Goal: Task Accomplishment & Management: Manage account settings

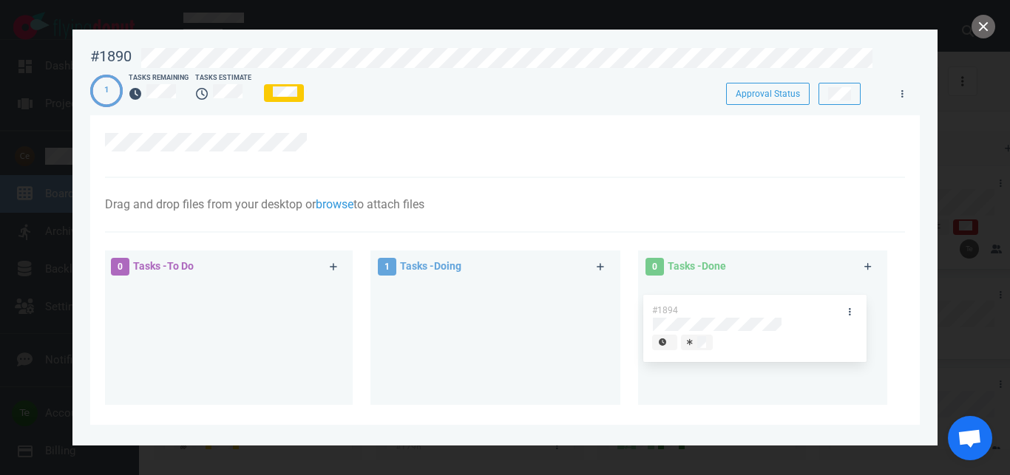
drag, startPoint x: 452, startPoint y: 295, endPoint x: 722, endPoint y: 282, distance: 270.8
click at [611, 305] on div "#1894" at bounding box center [494, 320] width 231 height 77
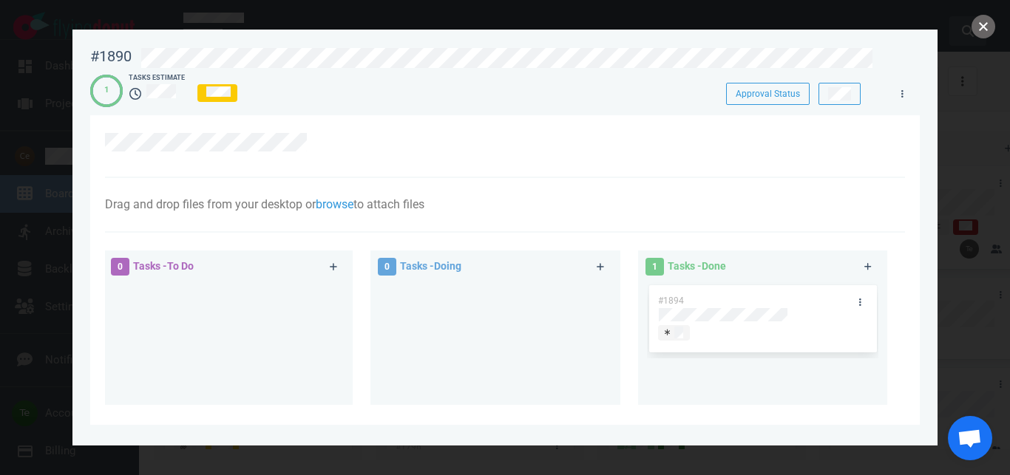
drag, startPoint x: 986, startPoint y: 30, endPoint x: 962, endPoint y: 41, distance: 27.1
click at [985, 30] on button "close" at bounding box center [983, 27] width 24 height 24
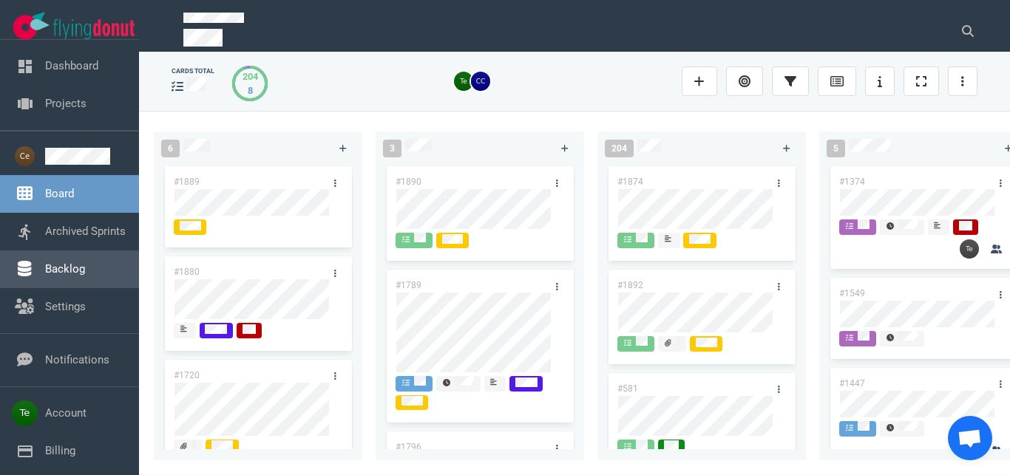
click at [85, 262] on link "Backlog" at bounding box center [65, 268] width 40 height 13
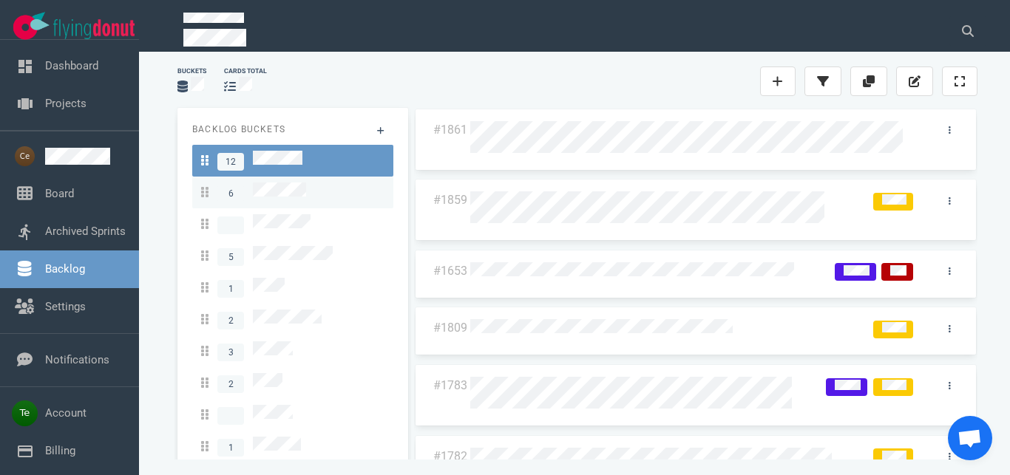
click at [302, 195] on span "6" at bounding box center [253, 193] width 105 height 20
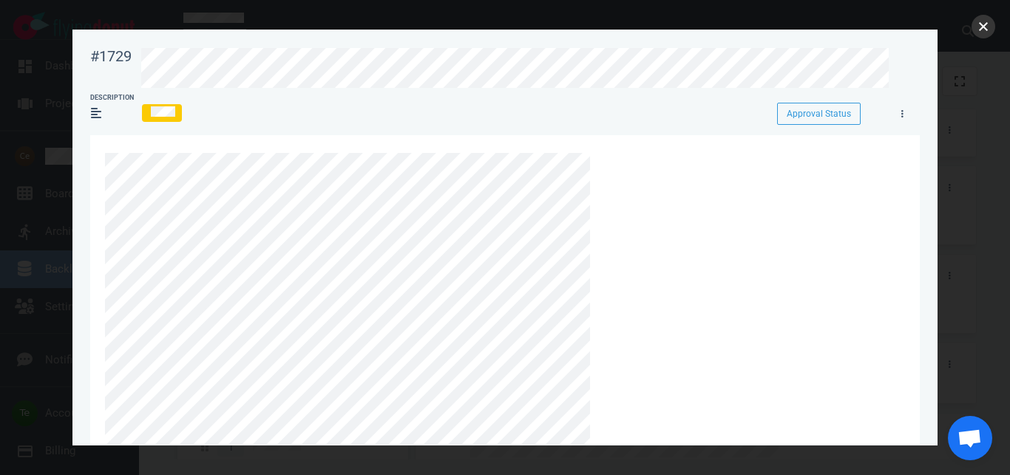
click at [981, 27] on button "close" at bounding box center [983, 27] width 24 height 24
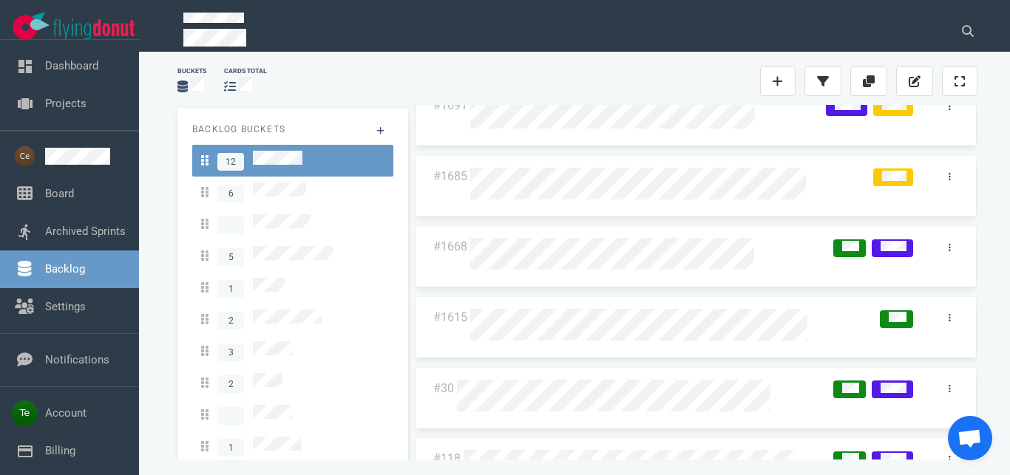
scroll to position [455, 0]
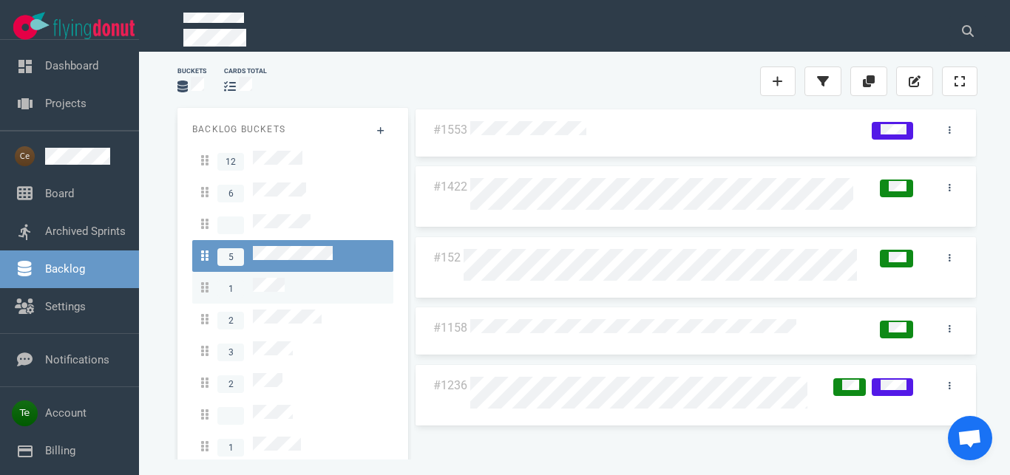
click at [290, 278] on div "1" at bounding box center [292, 288] width 183 height 20
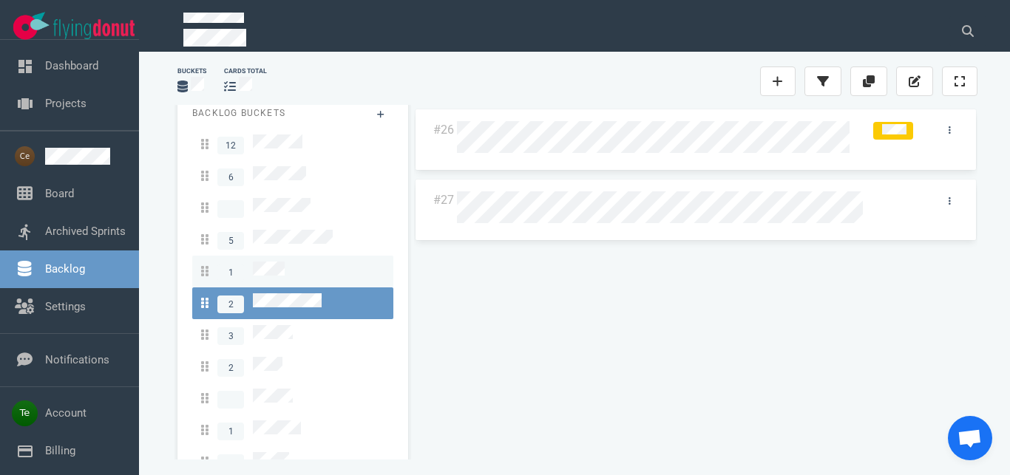
scroll to position [25, 0]
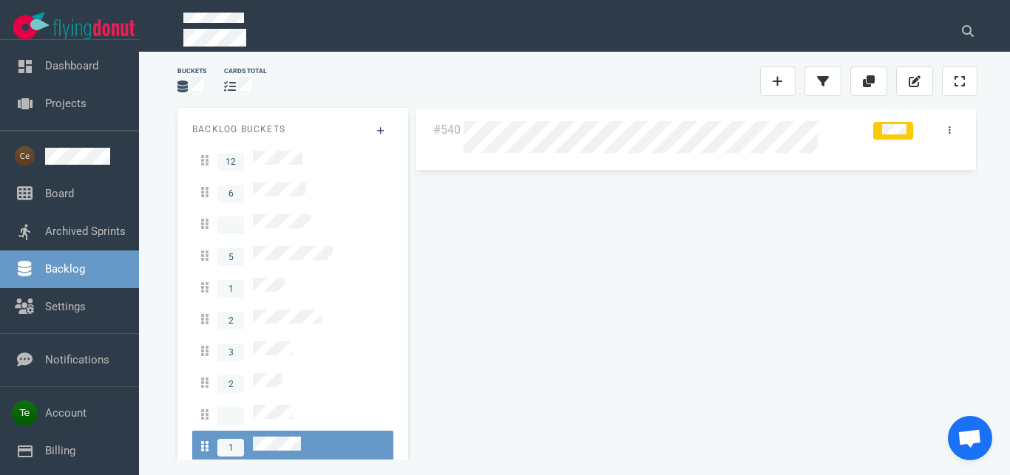
click at [286, 143] on aside "Backlog Buckets 12 6 5 1 2 3 2 1" at bounding box center [292, 309] width 201 height 372
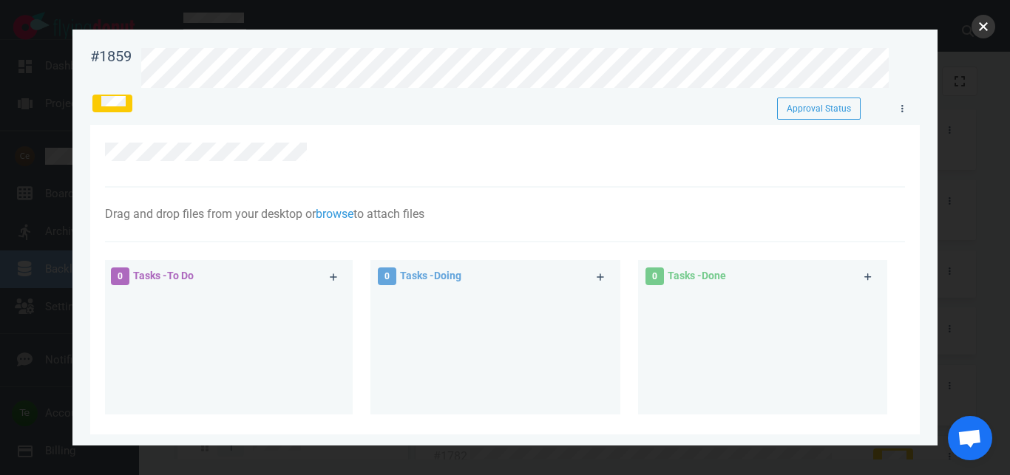
click at [985, 24] on button "close" at bounding box center [983, 27] width 24 height 24
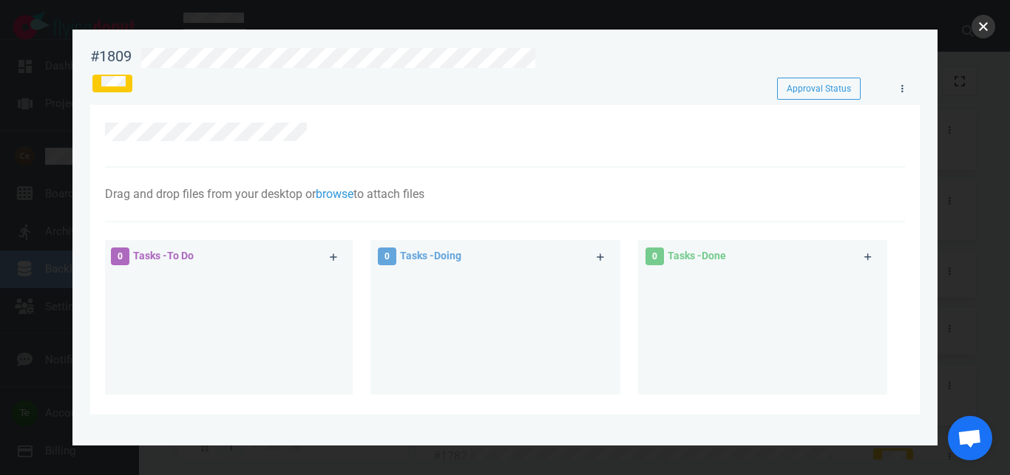
click at [974, 33] on button "close" at bounding box center [983, 27] width 24 height 24
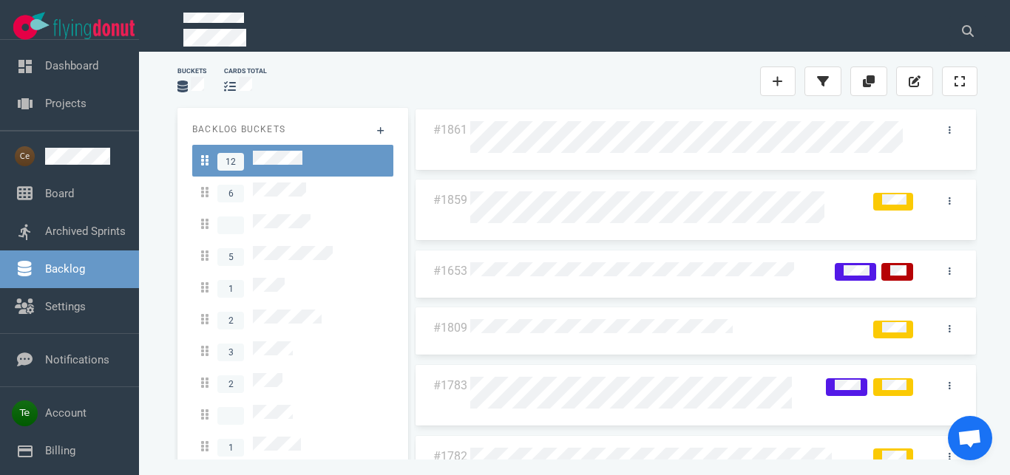
click at [611, 226] on div at bounding box center [663, 207] width 392 height 49
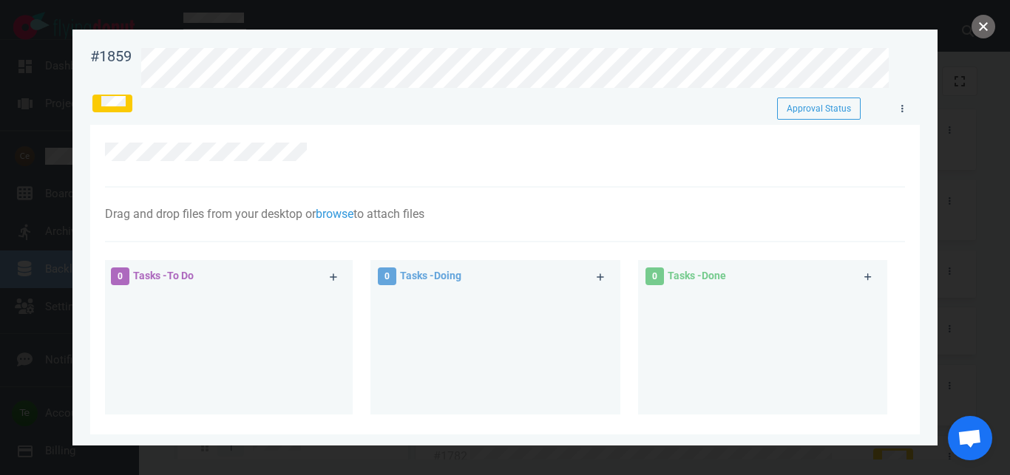
drag, startPoint x: 988, startPoint y: 29, endPoint x: 899, endPoint y: 41, distance: 90.3
click at [987, 29] on button "close" at bounding box center [983, 27] width 24 height 24
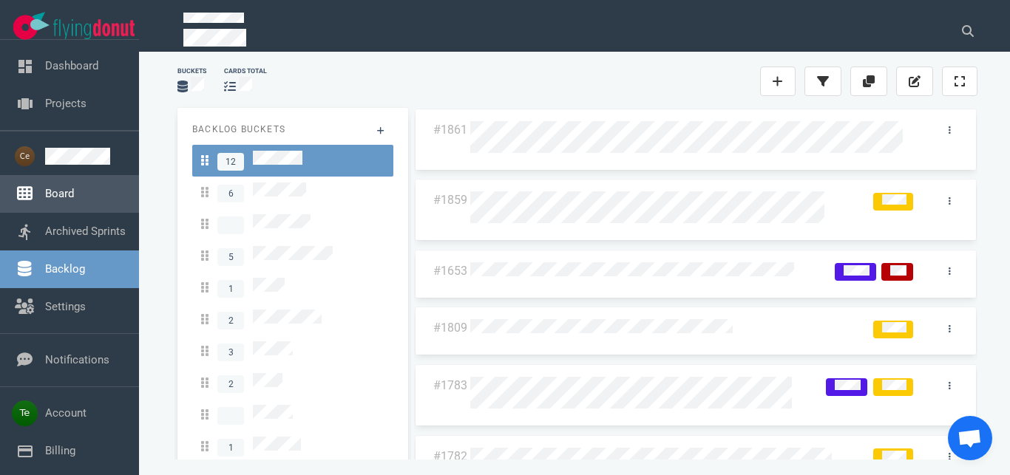
click at [52, 187] on link "Board" at bounding box center [59, 193] width 29 height 13
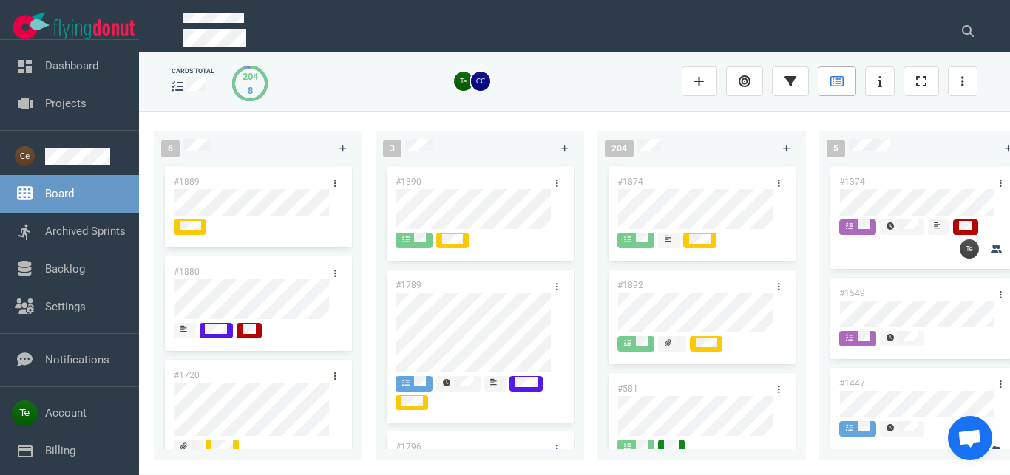
click at [838, 84] on icon at bounding box center [836, 81] width 13 height 12
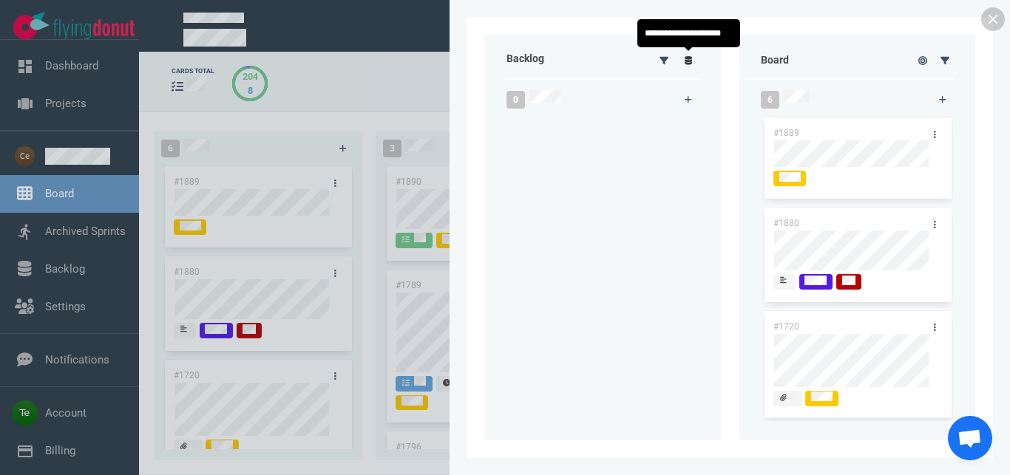
click at [692, 61] on icon at bounding box center [688, 60] width 8 height 9
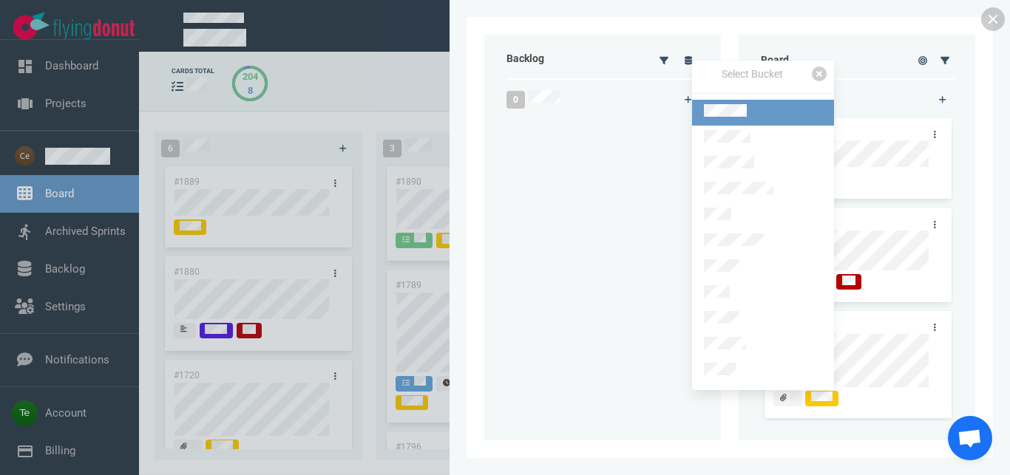
click at [749, 115] on link at bounding box center [763, 113] width 142 height 26
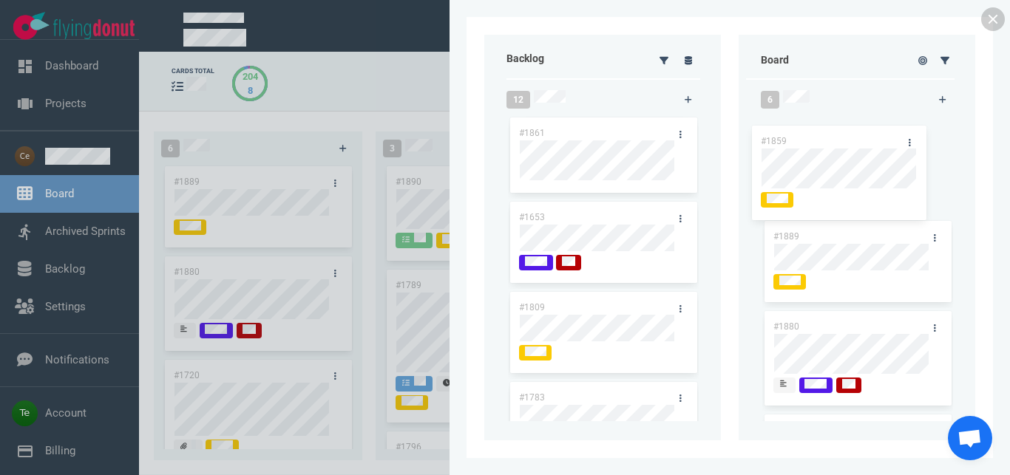
drag, startPoint x: 573, startPoint y: 215, endPoint x: 821, endPoint y: 139, distance: 259.7
click at [698, 199] on div "#1859" at bounding box center [603, 250] width 191 height 103
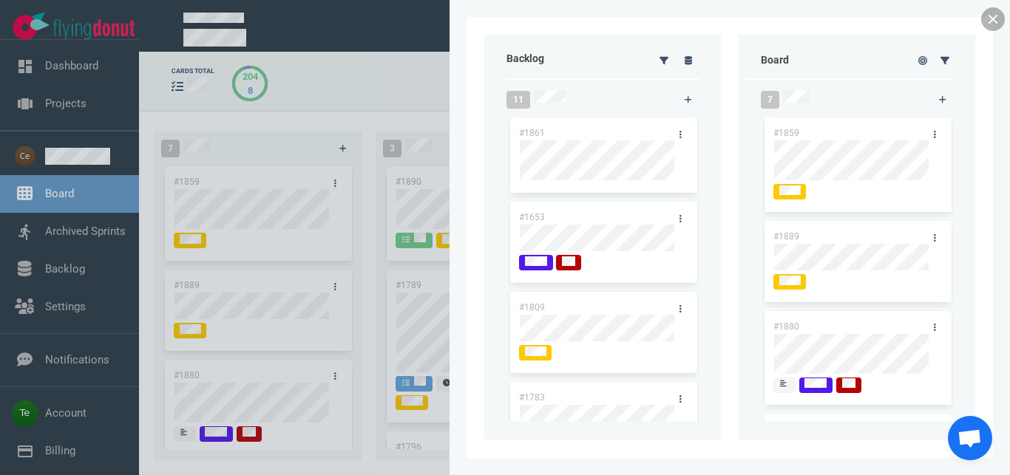
click at [987, 22] on link at bounding box center [993, 19] width 24 height 24
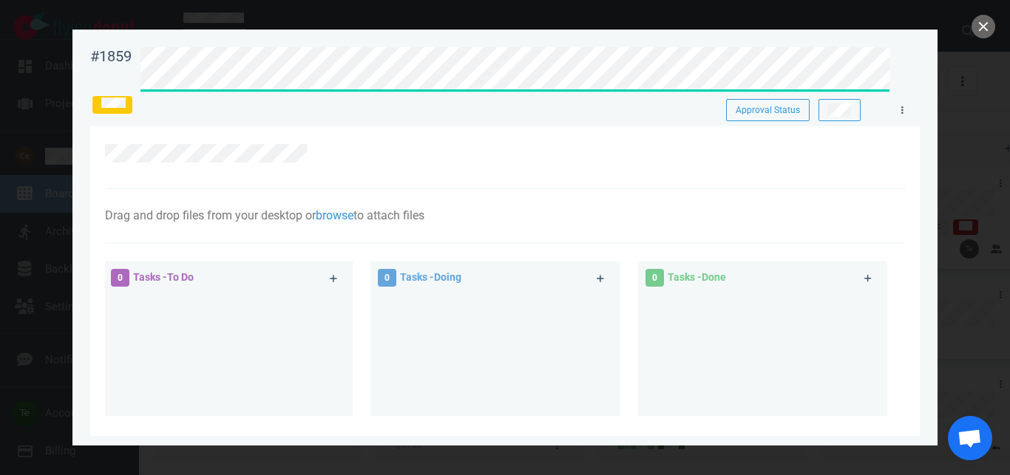
click at [509, 152] on div at bounding box center [496, 153] width 783 height 18
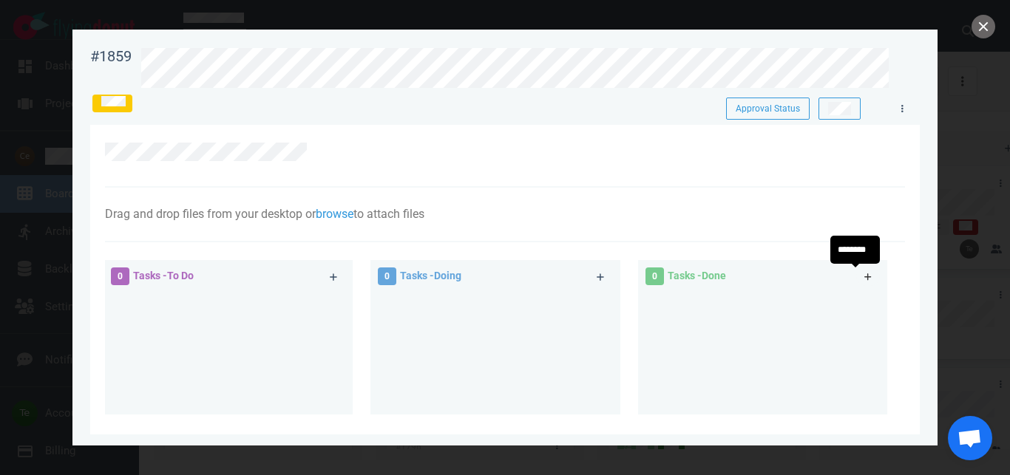
click at [864, 276] on icon at bounding box center [868, 277] width 8 height 9
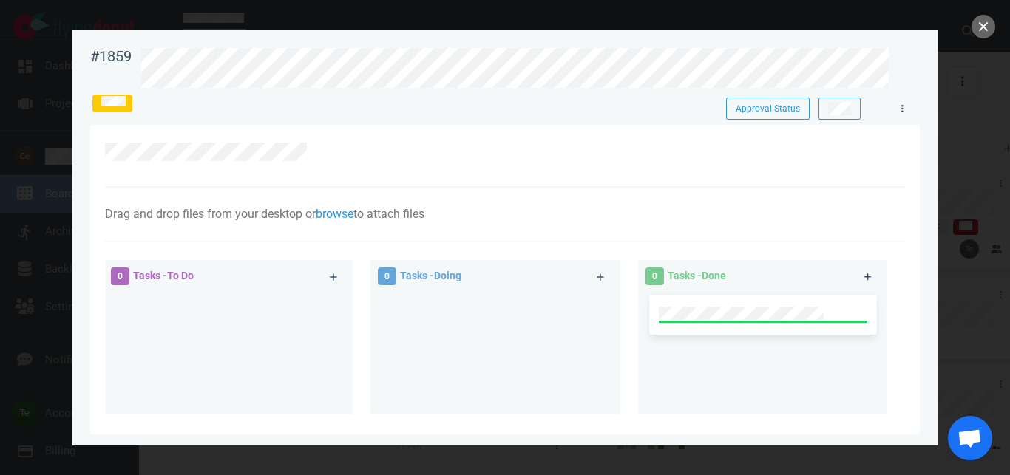
scroll to position [164, 0]
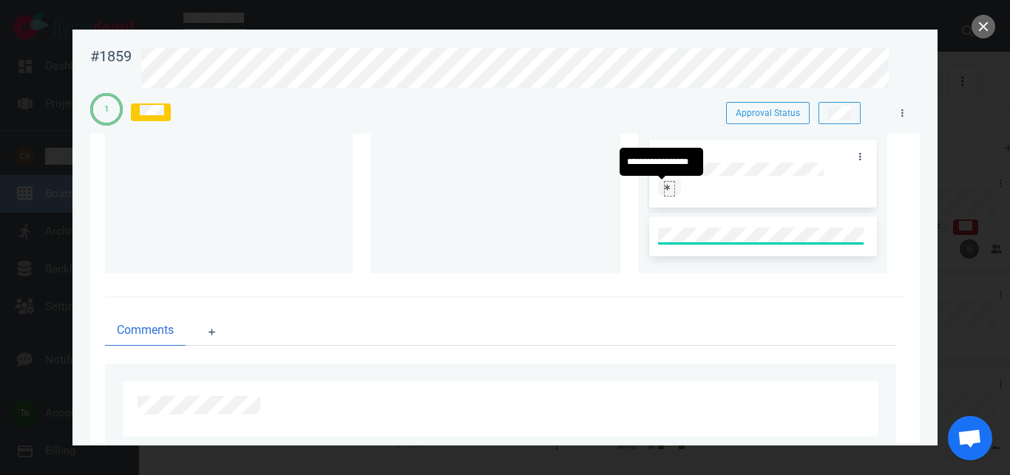
click at [664, 190] on div at bounding box center [669, 188] width 10 height 12
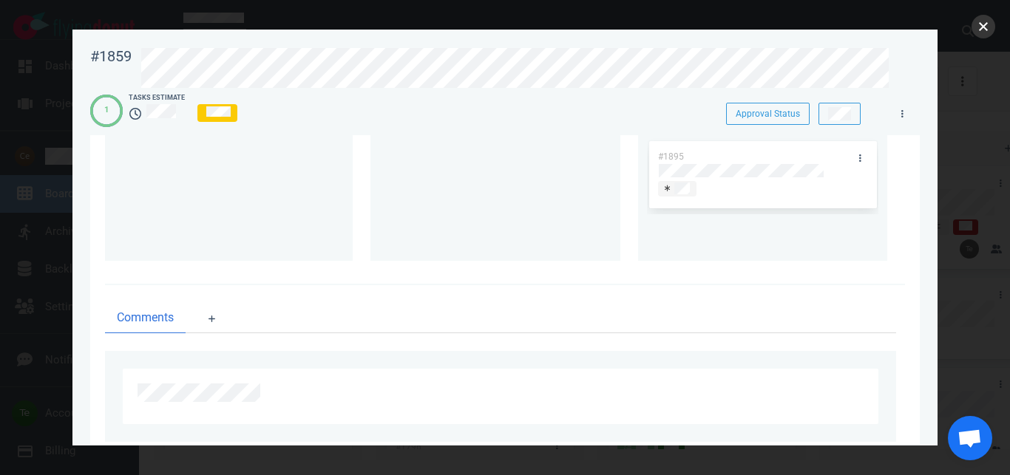
click at [989, 28] on button "close" at bounding box center [983, 27] width 24 height 24
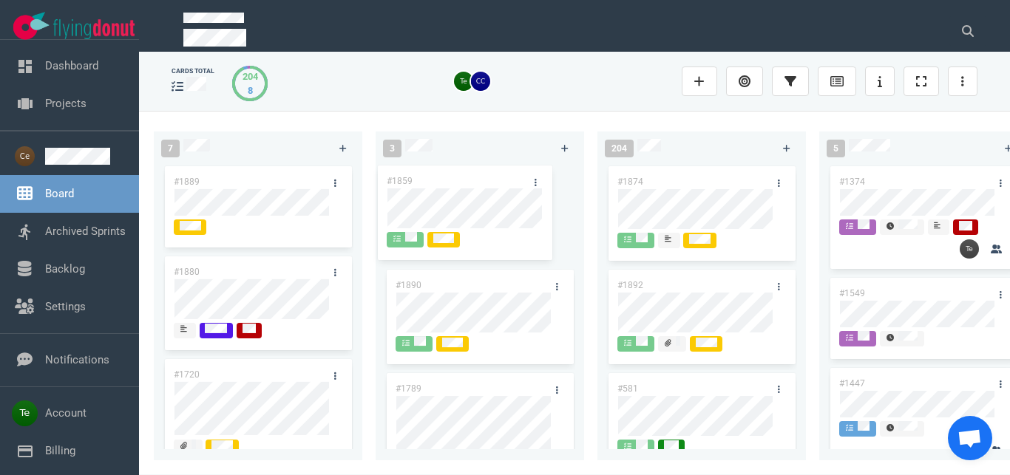
drag, startPoint x: 275, startPoint y: 173, endPoint x: 489, endPoint y: 173, distance: 214.3
click at [353, 173] on div "#1859" at bounding box center [258, 214] width 191 height 103
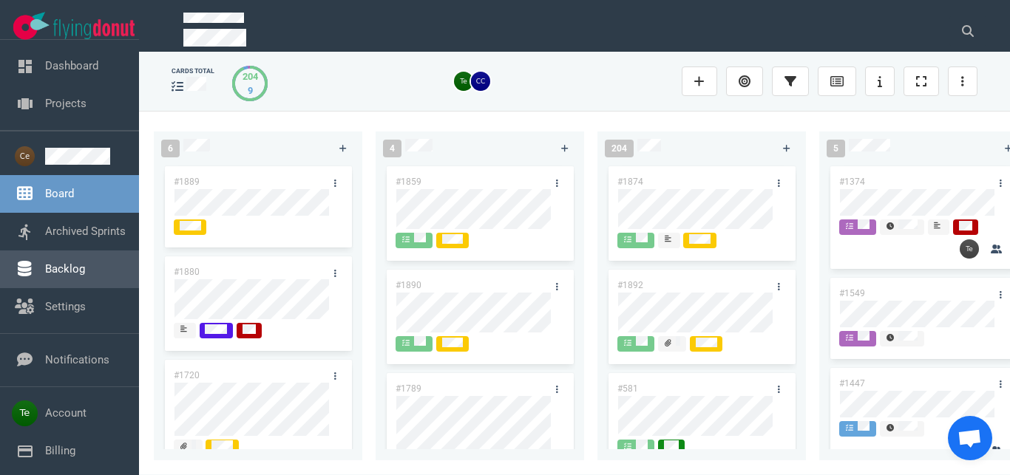
click at [85, 270] on link "Backlog" at bounding box center [65, 268] width 40 height 13
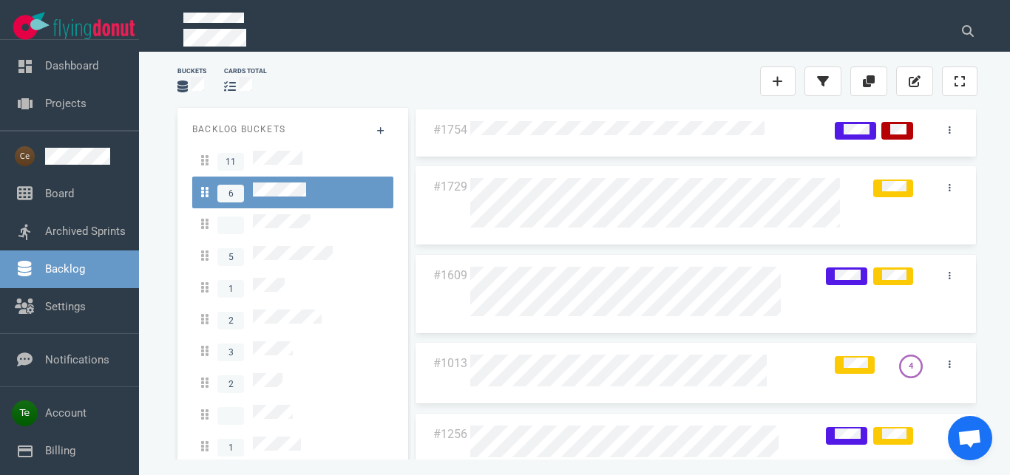
drag, startPoint x: 404, startPoint y: 209, endPoint x: 404, endPoint y: 285, distance: 76.1
click at [404, 285] on div "Backlog Buckets 11 6 5 1 2 3 2 1 #1754 #1729 #1609 #1013 4 #1256 #1011 3" at bounding box center [577, 285] width 817 height 373
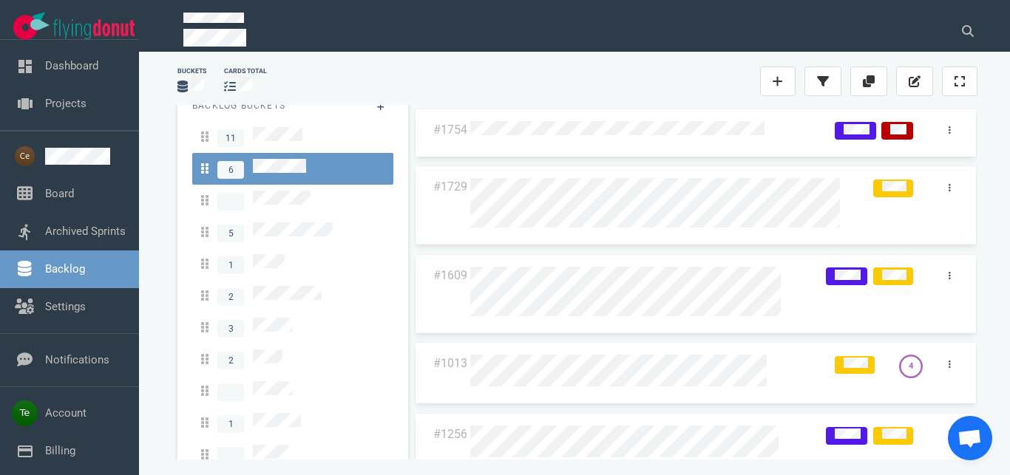
scroll to position [21, 0]
click at [429, 95] on div "Buckets cards total" at bounding box center [577, 81] width 817 height 47
drag, startPoint x: 408, startPoint y: 179, endPoint x: 408, endPoint y: 216, distance: 37.0
click at [408, 219] on div "#1754 #1729 #1609 #1013 4 #1256 #1011 3" at bounding box center [695, 285] width 581 height 373
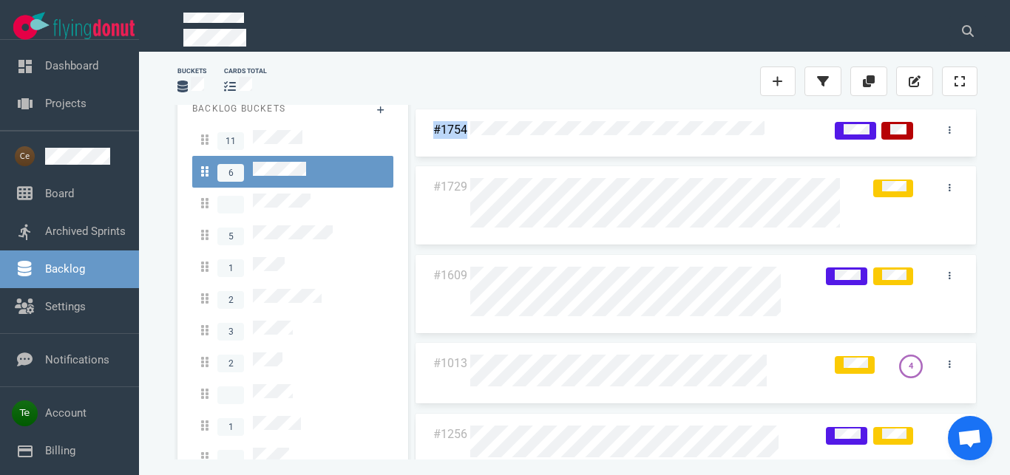
drag, startPoint x: 408, startPoint y: 216, endPoint x: 408, endPoint y: 154, distance: 62.1
click at [408, 155] on div "#1754 #1729 #1609 #1013 4 #1256 #1011 3" at bounding box center [695, 285] width 581 height 373
click at [408, 128] on div "#1754 #1729 #1609 #1013 4 #1256 #1011 3" at bounding box center [695, 285] width 581 height 373
click at [439, 81] on div at bounding box center [397, 81] width 242 height 18
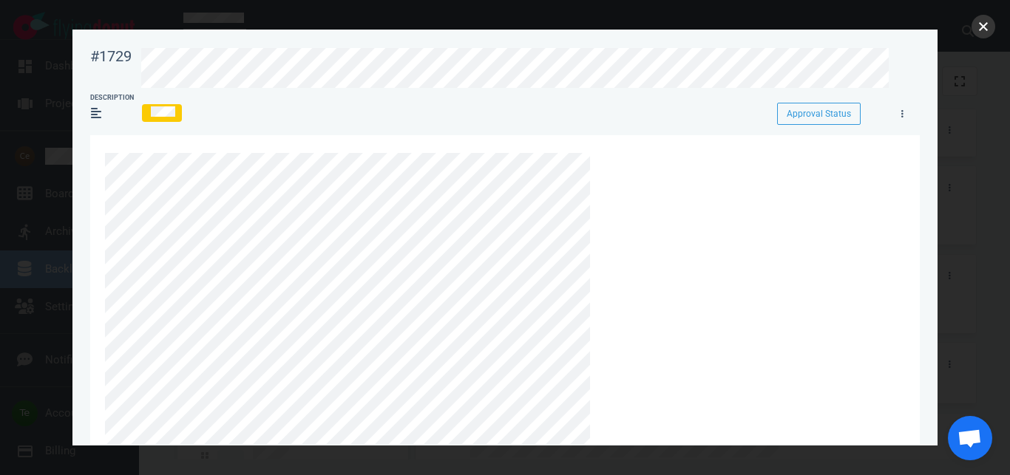
click at [983, 32] on button "close" at bounding box center [983, 27] width 24 height 24
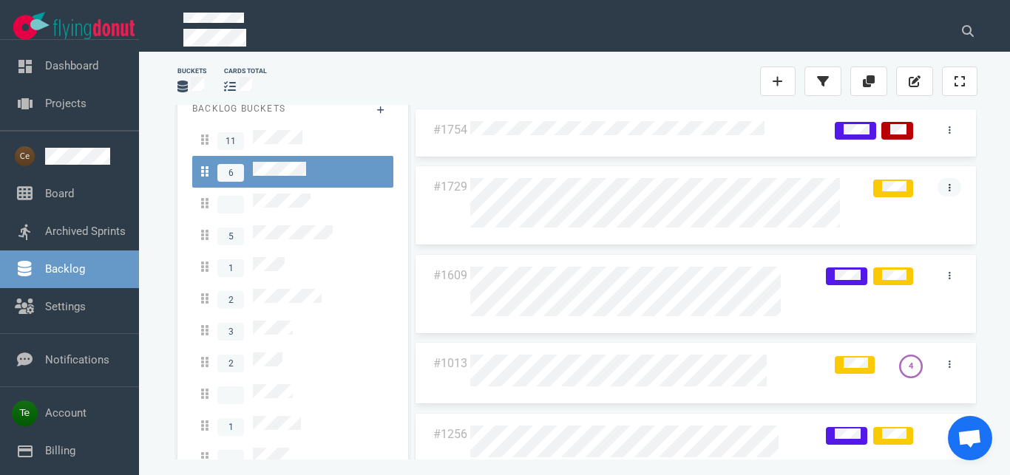
click at [937, 193] on link at bounding box center [949, 187] width 24 height 18
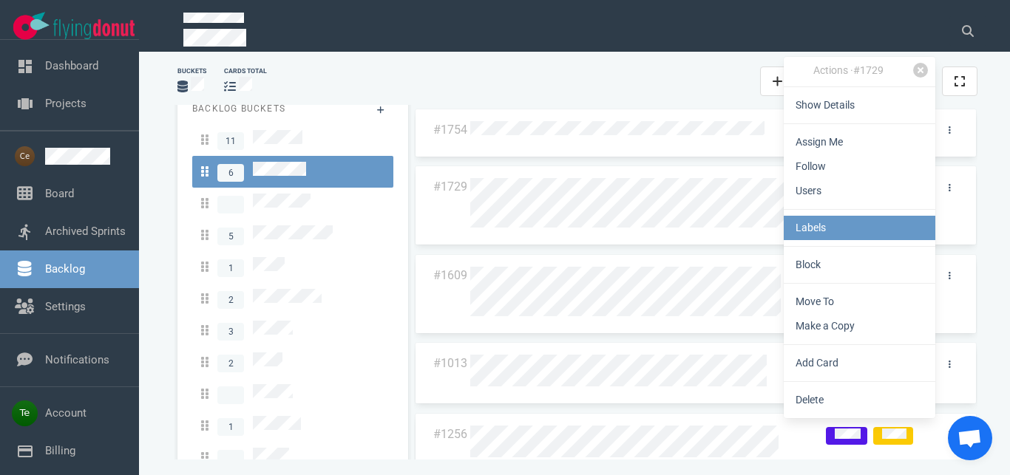
click at [836, 224] on link "Labels" at bounding box center [859, 228] width 152 height 24
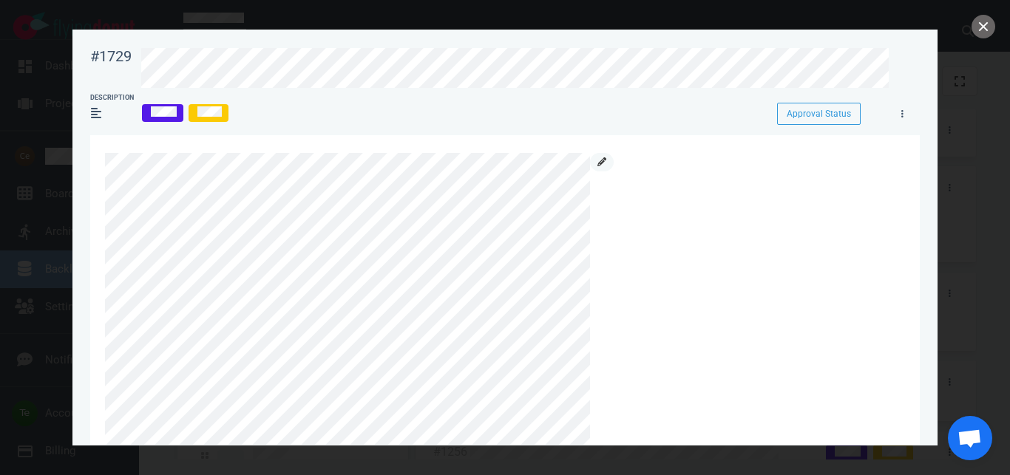
click at [605, 166] on icon at bounding box center [601, 161] width 9 height 9
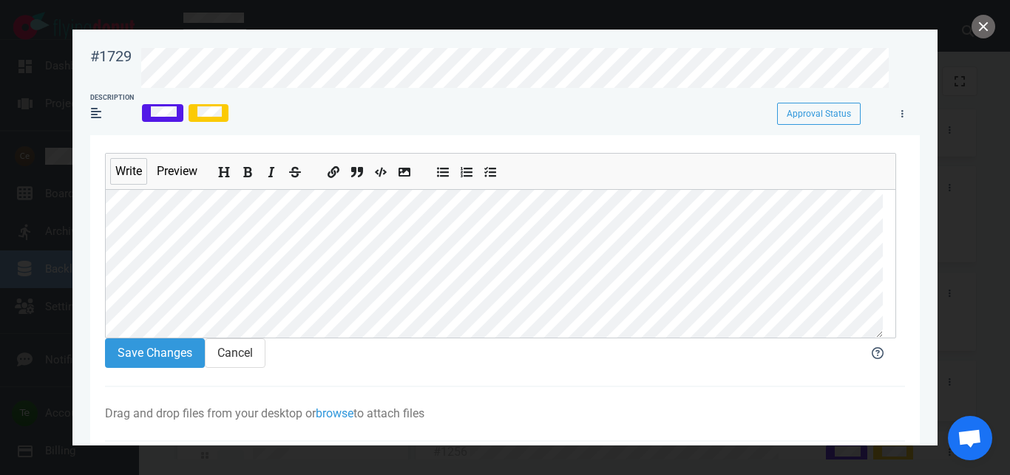
scroll to position [532, 0]
click at [266, 174] on icon "Add italic text" at bounding box center [272, 173] width 12 height 12
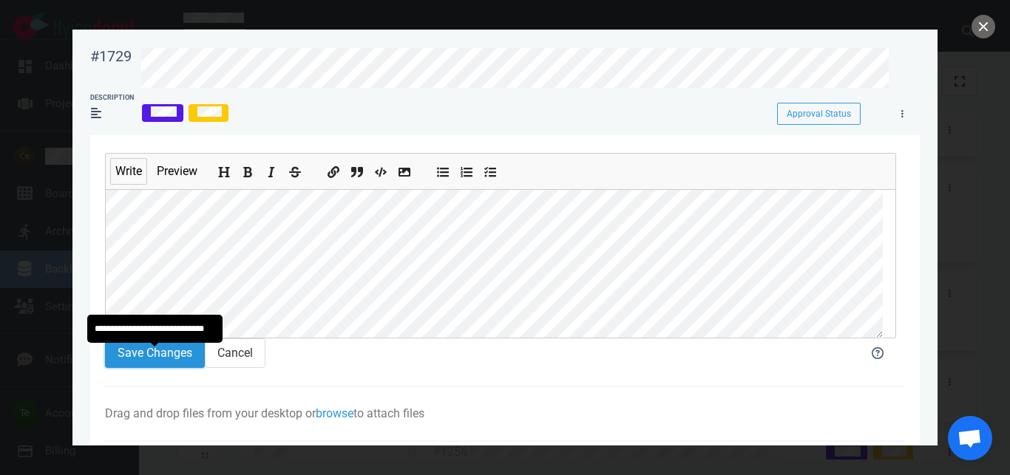
click at [181, 361] on button "Save Changes" at bounding box center [155, 354] width 100 height 30
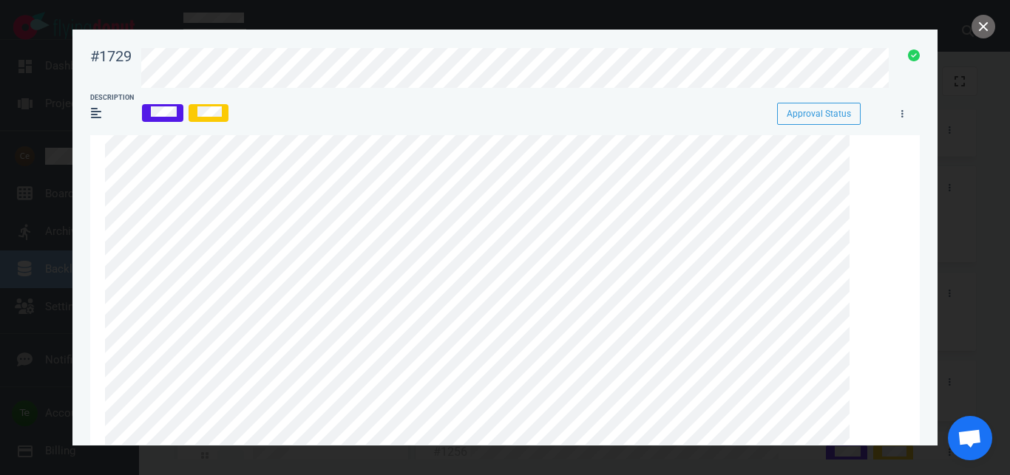
scroll to position [421, 0]
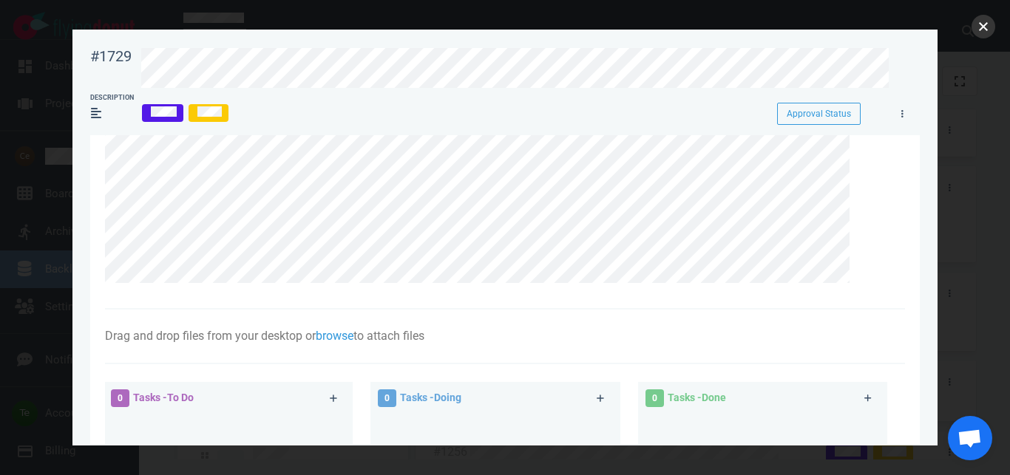
click at [975, 32] on button "close" at bounding box center [983, 27] width 24 height 24
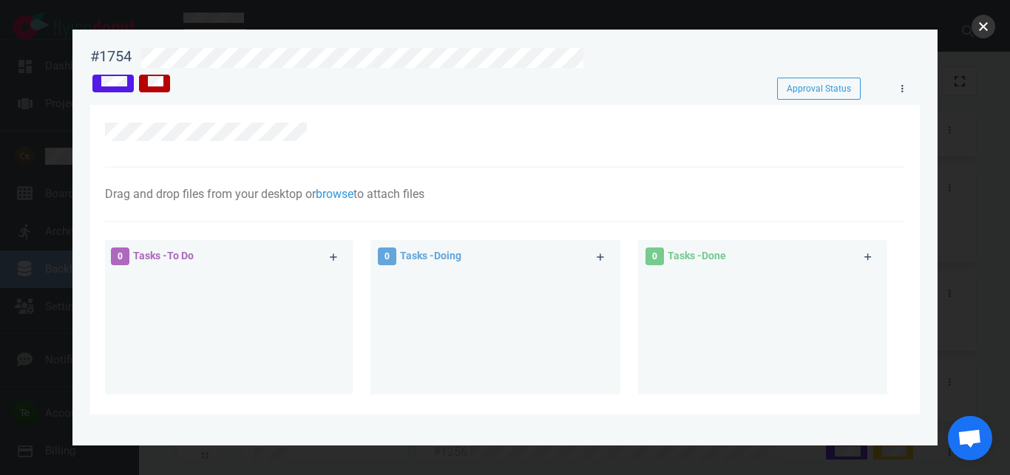
click at [983, 26] on button "close" at bounding box center [983, 27] width 24 height 24
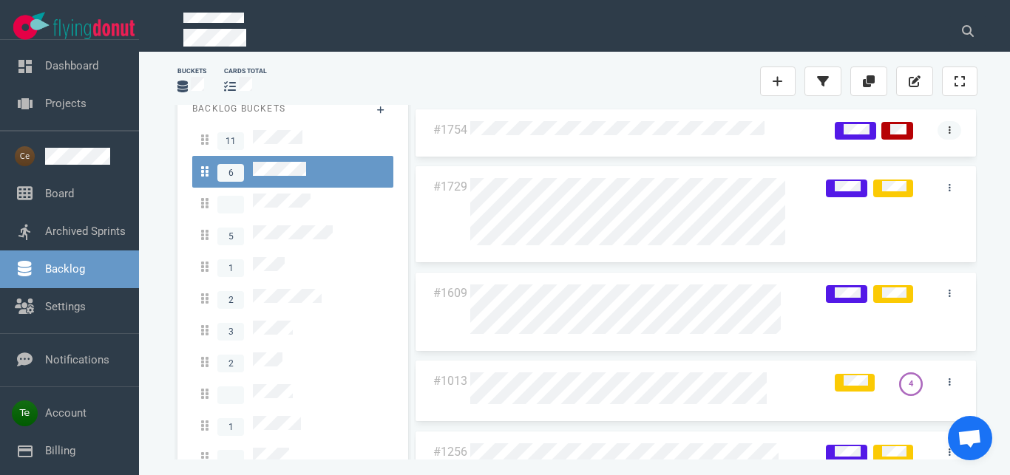
click at [948, 132] on icon at bounding box center [949, 129] width 2 height 7
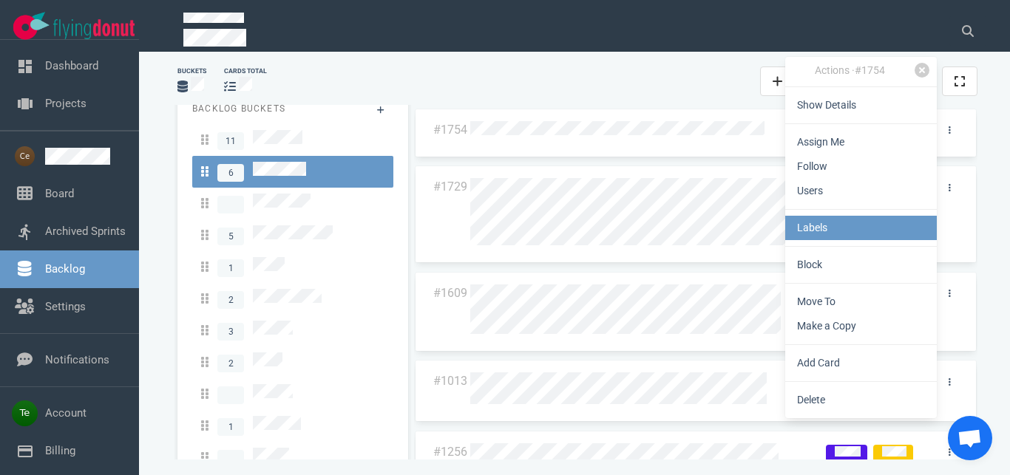
click at [846, 236] on link "Labels" at bounding box center [861, 228] width 152 height 24
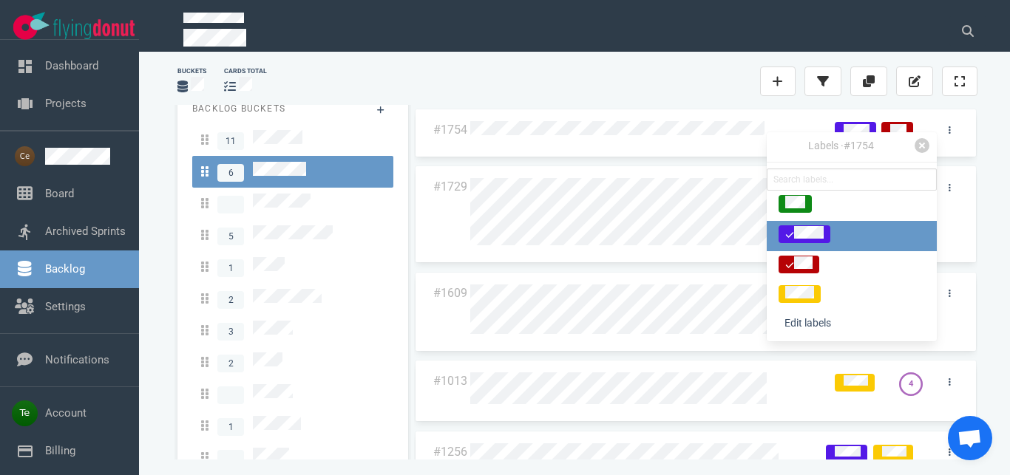
click at [823, 233] on div at bounding box center [804, 234] width 38 height 16
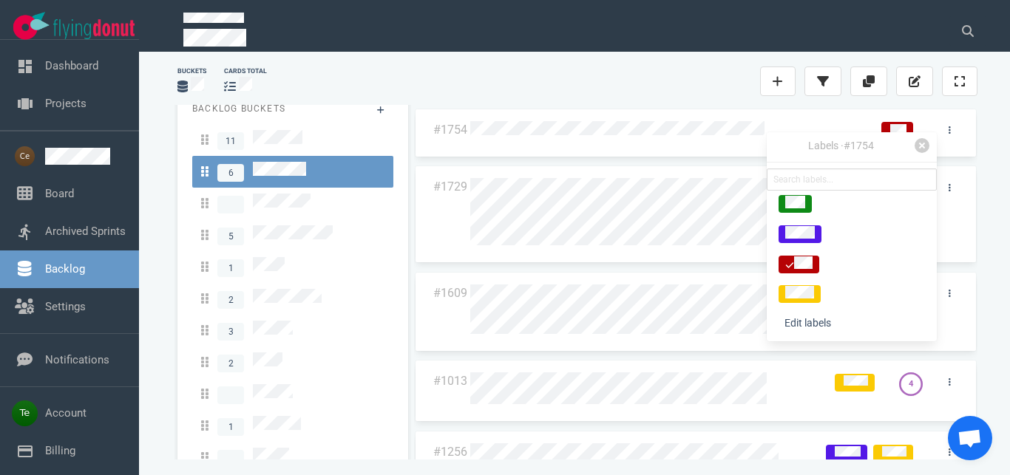
click at [636, 101] on div "#1754 #1729 #1609 #1013 4 #1256 #1011 3" at bounding box center [695, 285] width 581 height 373
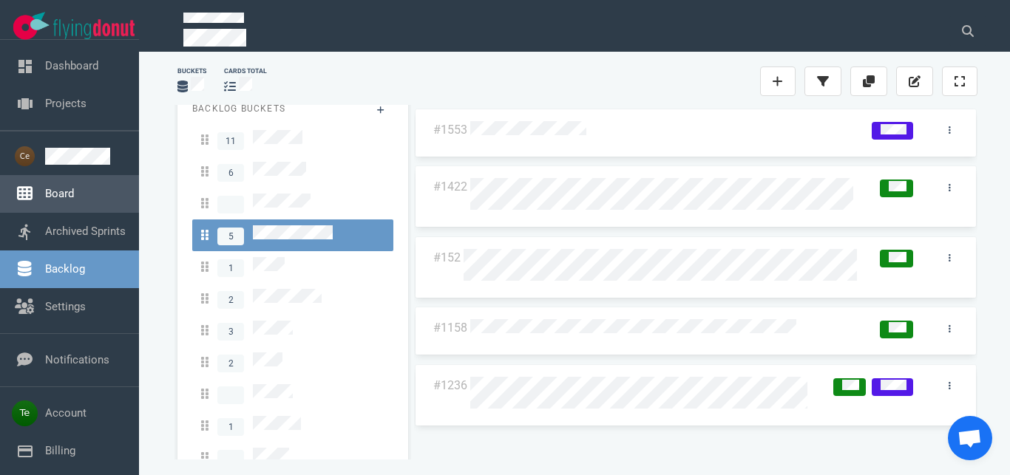
click at [45, 187] on link "Board" at bounding box center [59, 193] width 29 height 13
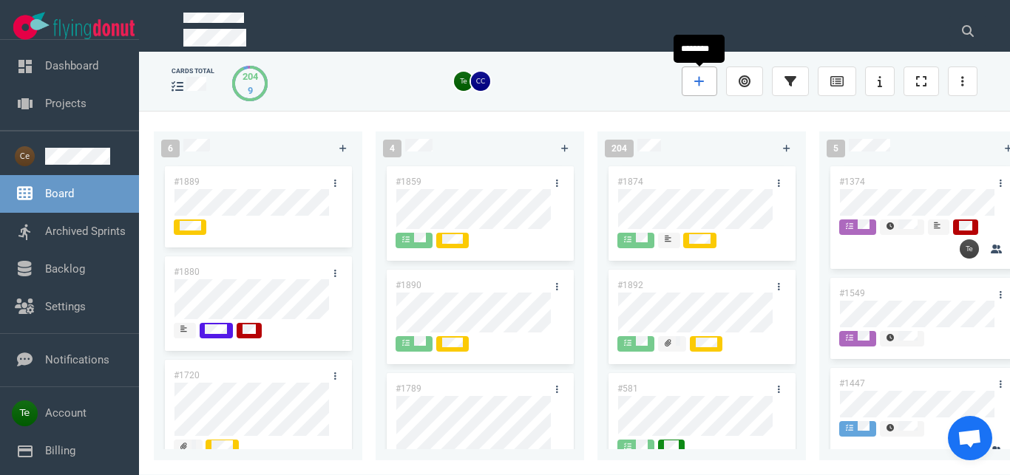
click at [689, 81] on link at bounding box center [698, 82] width 35 height 30
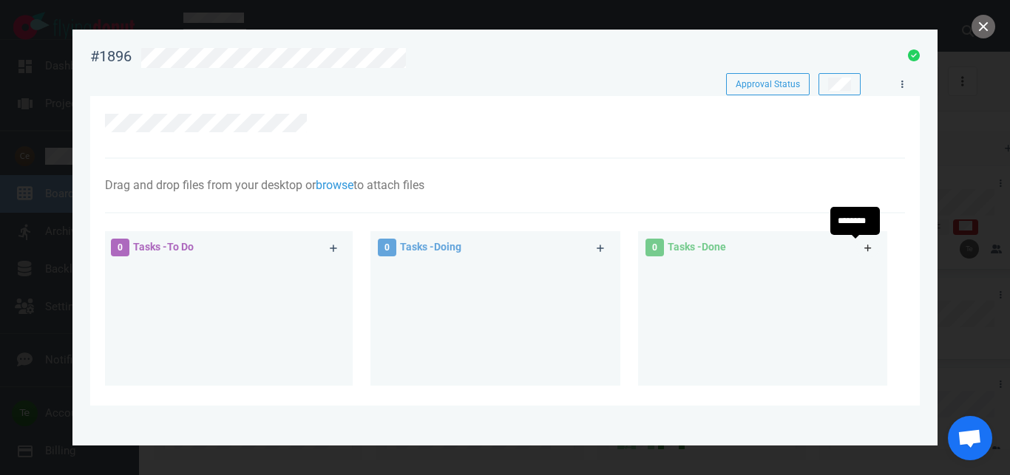
click at [864, 251] on icon at bounding box center [868, 248] width 8 height 9
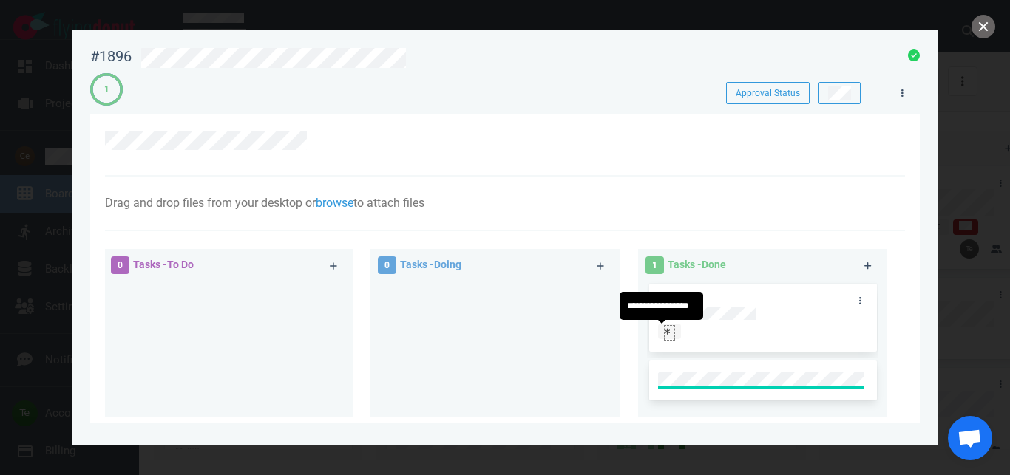
click at [664, 333] on icon at bounding box center [667, 331] width 6 height 7
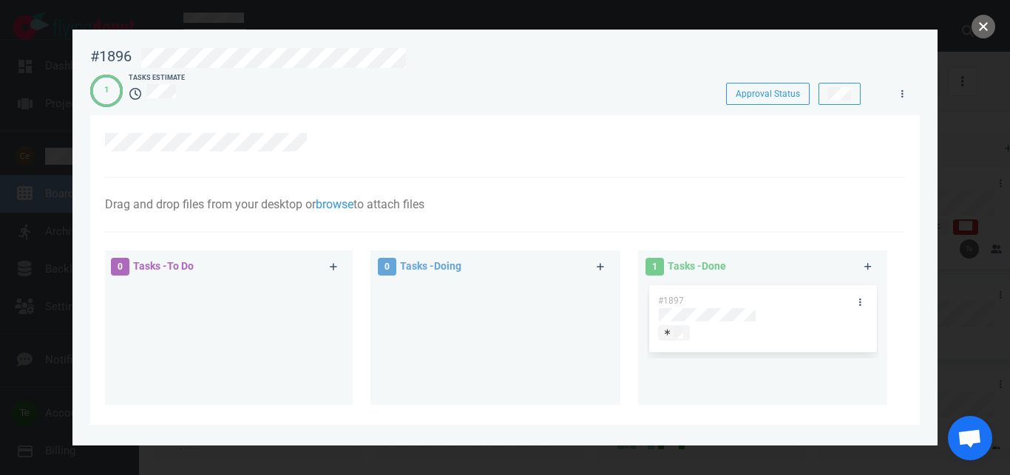
drag, startPoint x: 976, startPoint y: 35, endPoint x: 778, endPoint y: 81, distance: 202.8
click at [976, 34] on button "close" at bounding box center [983, 27] width 24 height 24
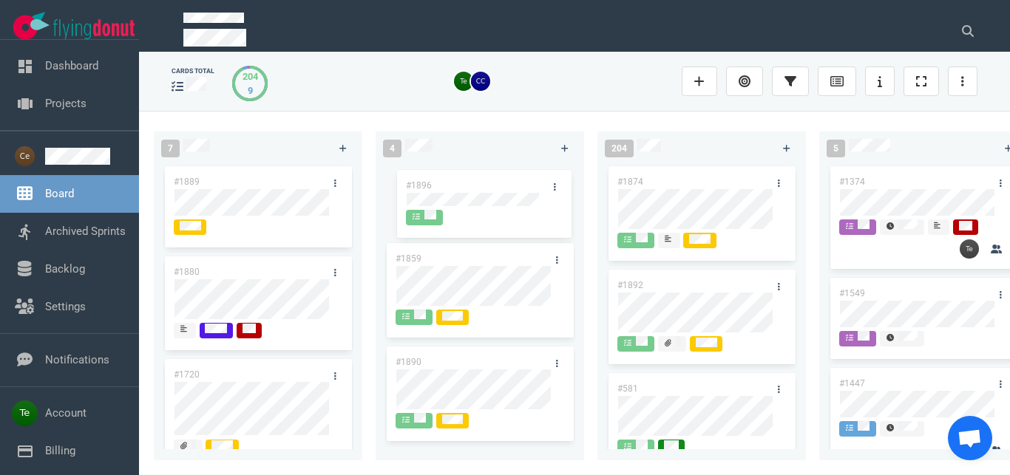
drag, startPoint x: 234, startPoint y: 178, endPoint x: 472, endPoint y: 175, distance: 237.3
click at [353, 179] on div "#1896" at bounding box center [258, 201] width 191 height 77
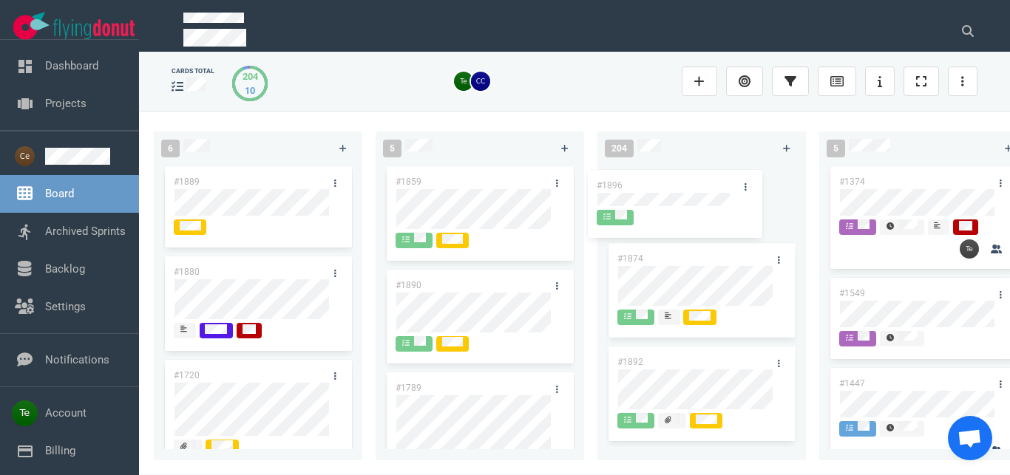
drag, startPoint x: 465, startPoint y: 177, endPoint x: 666, endPoint y: 180, distance: 201.1
click at [575, 180] on div "#1896" at bounding box center [479, 201] width 191 height 77
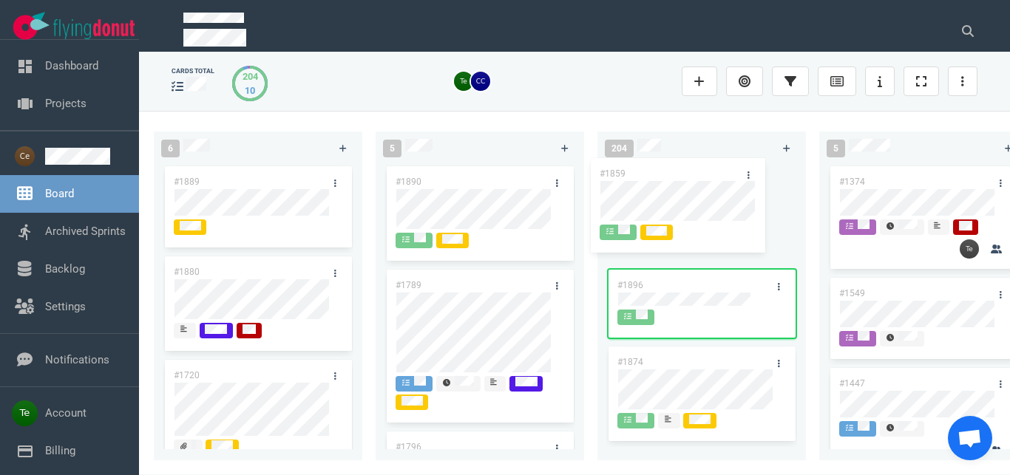
drag, startPoint x: 463, startPoint y: 173, endPoint x: 667, endPoint y: 165, distance: 204.2
click at [575, 165] on div "#1859" at bounding box center [479, 214] width 191 height 103
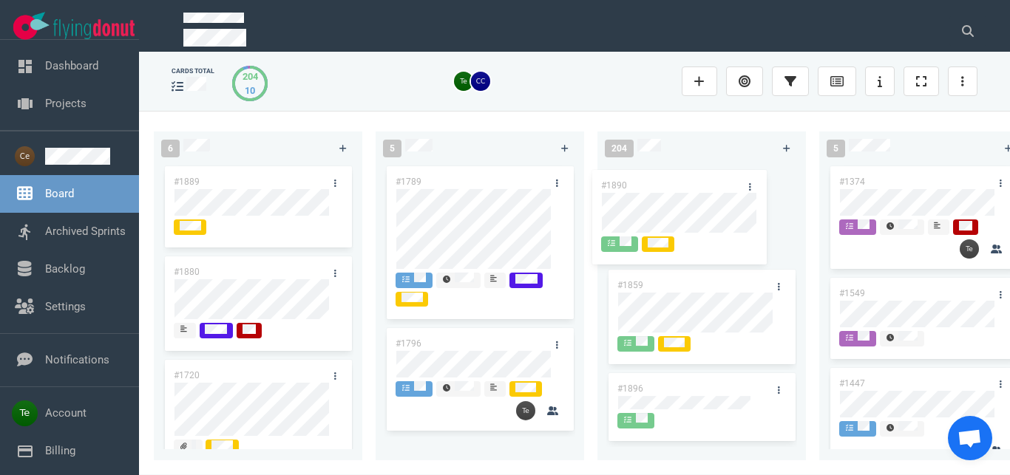
drag, startPoint x: 452, startPoint y: 176, endPoint x: 667, endPoint y: 180, distance: 215.1
click at [575, 180] on div "#1890" at bounding box center [479, 214] width 191 height 103
